Goal: Task Accomplishment & Management: Manage account settings

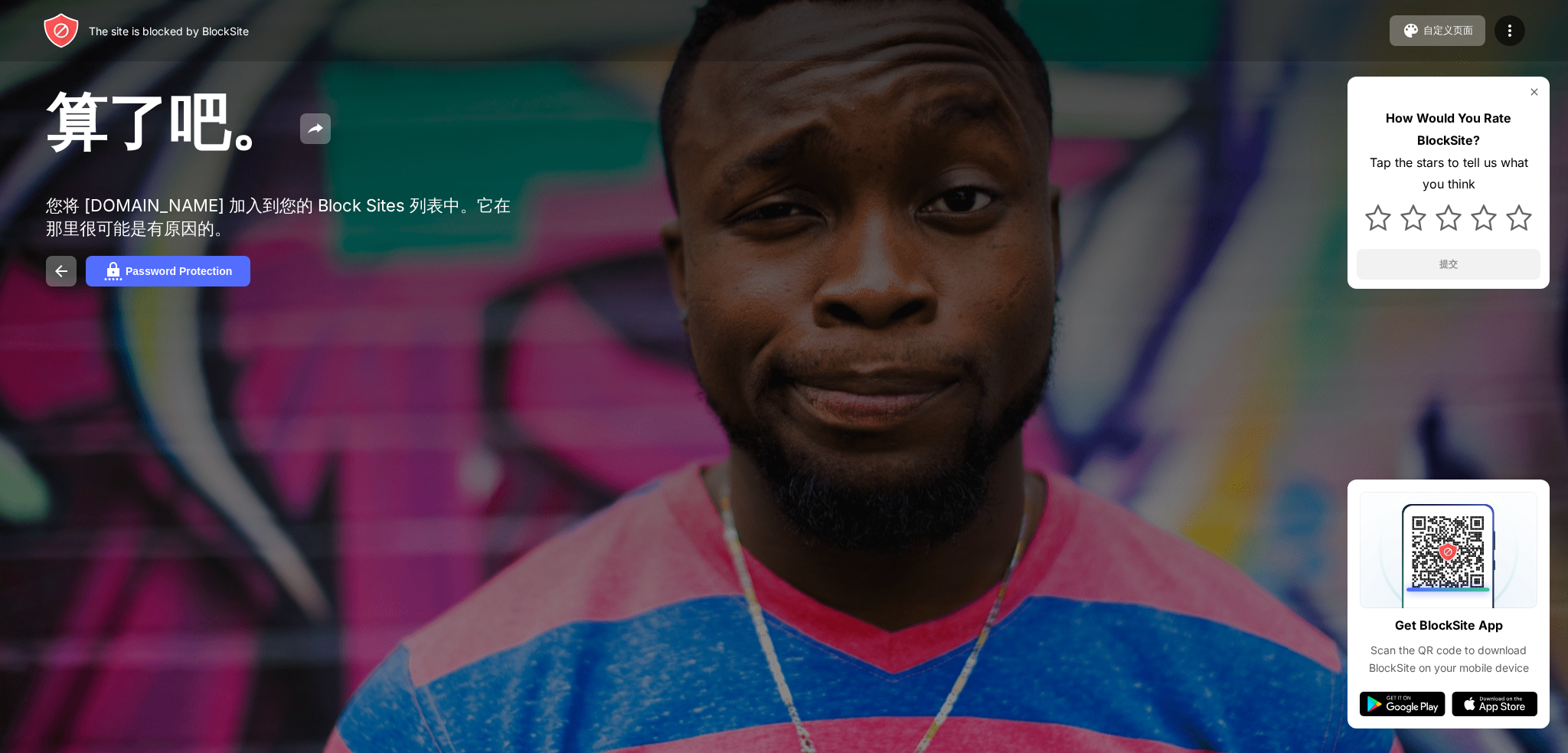
click at [183, 379] on div at bounding box center [784, 376] width 1568 height 753
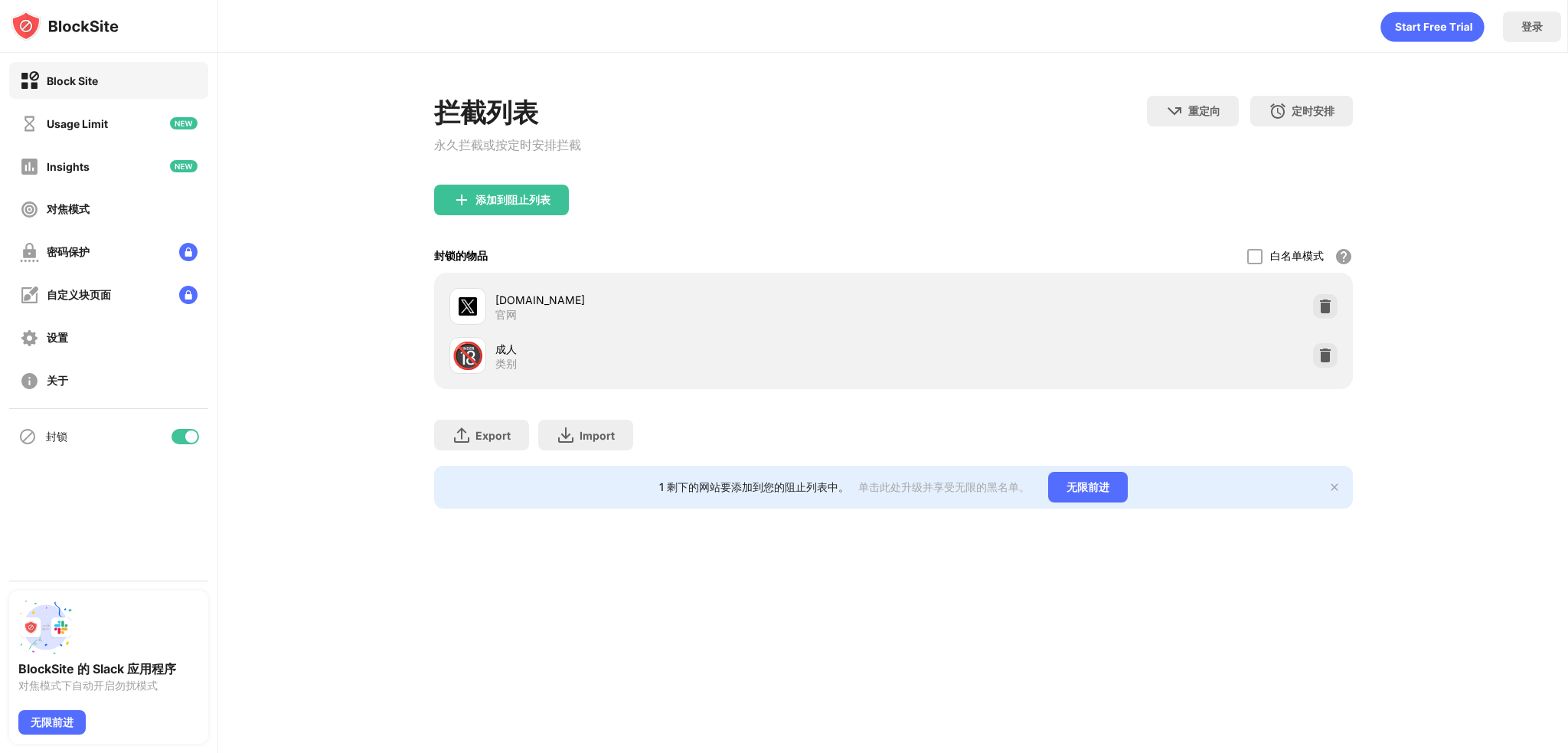
click at [760, 244] on div "封锁的物品 白名单模式 阻止除白名单中的网站之外的所有网站。白名单模式仅适用于 URL，不包括类别或关键字。" at bounding box center [894, 256] width 919 height 33
click at [1326, 361] on img at bounding box center [1325, 355] width 15 height 15
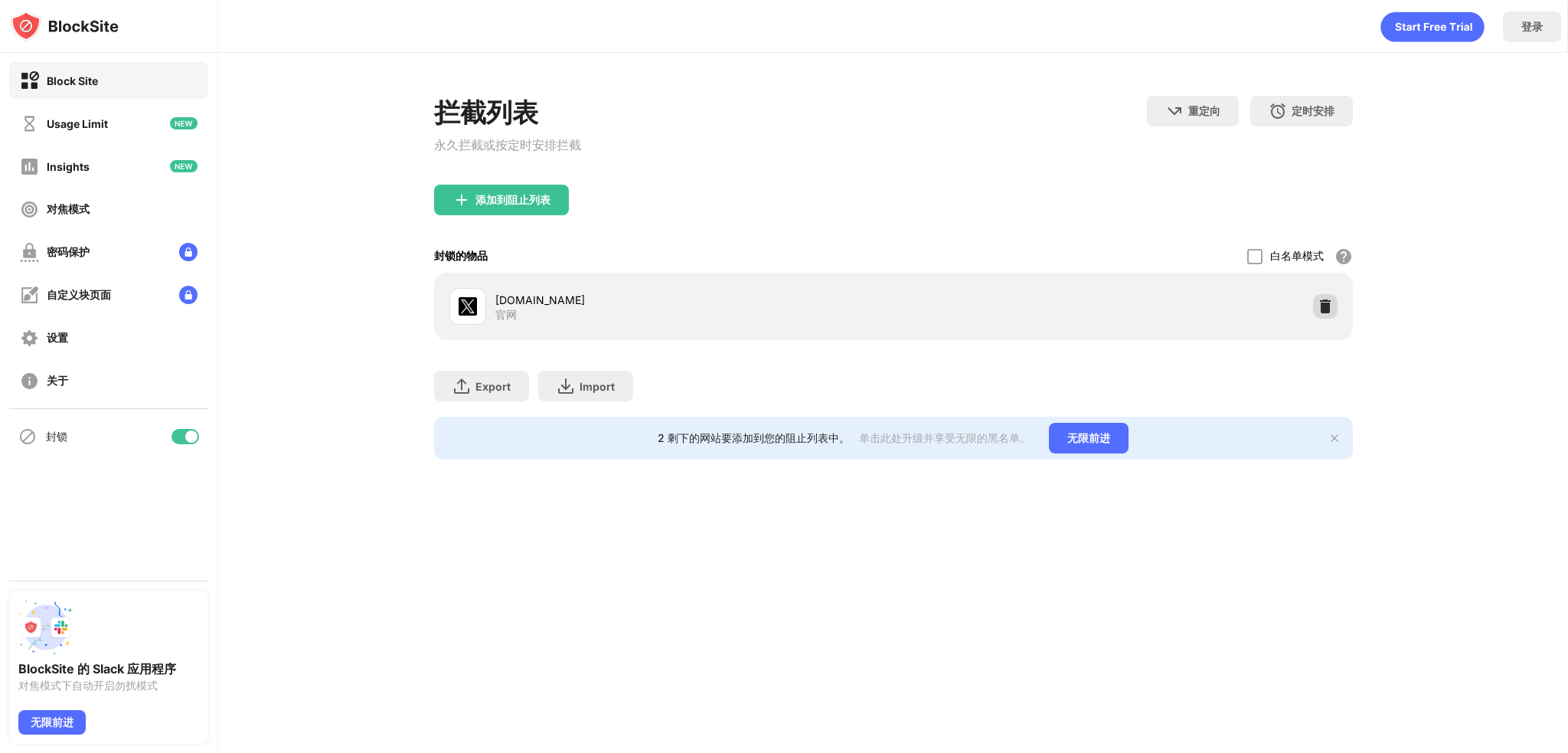
click at [1327, 310] on img at bounding box center [1325, 306] width 15 height 15
